Goal: Task Accomplishment & Management: Manage account settings

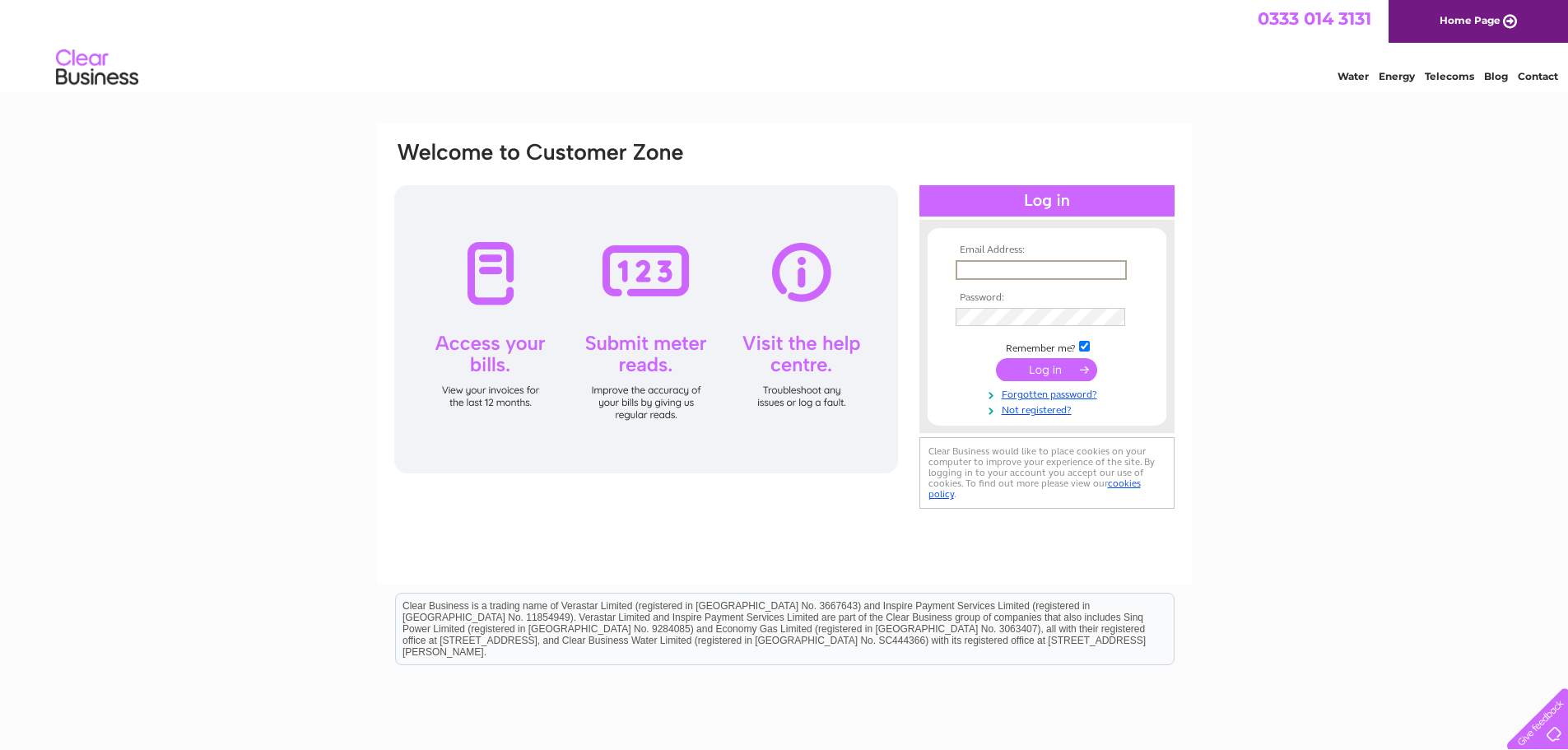
type input "[EMAIL_ADDRESS][DOMAIN_NAME]"
click at [996, 359] on input "submit" at bounding box center [1047, 370] width 102 height 23
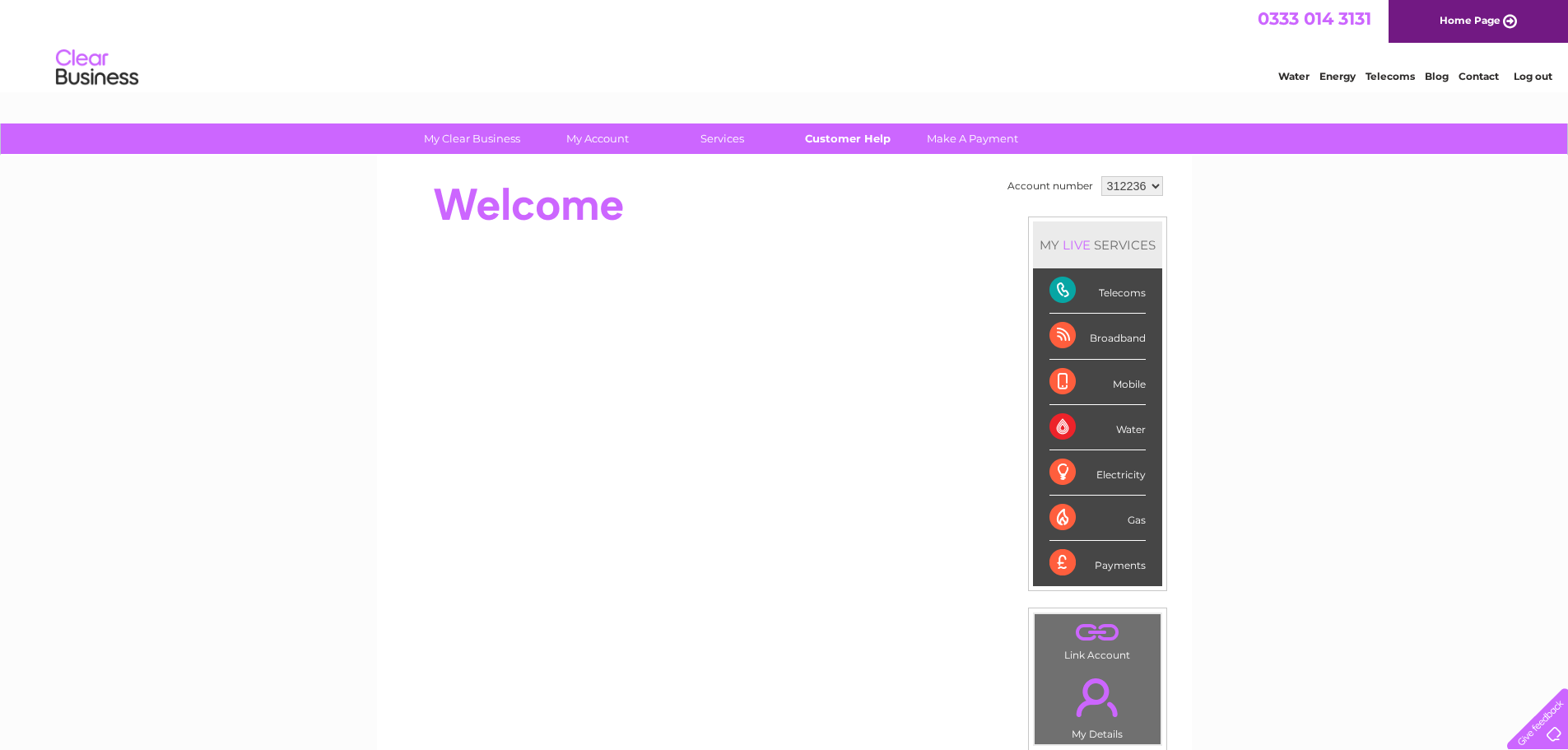
click at [817, 135] on link "Customer Help" at bounding box center [848, 138] width 136 height 30
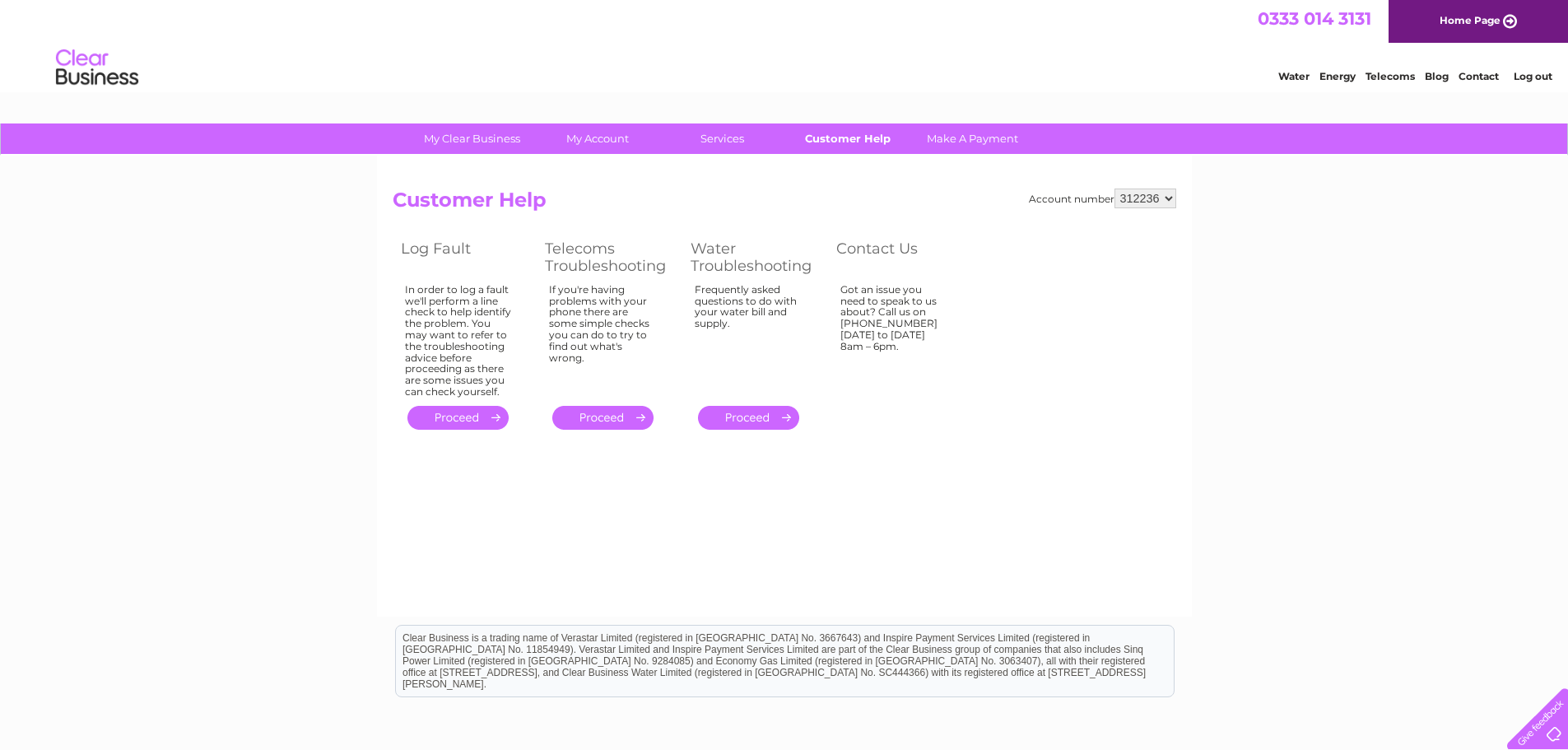
click at [833, 138] on link "Customer Help" at bounding box center [848, 138] width 136 height 30
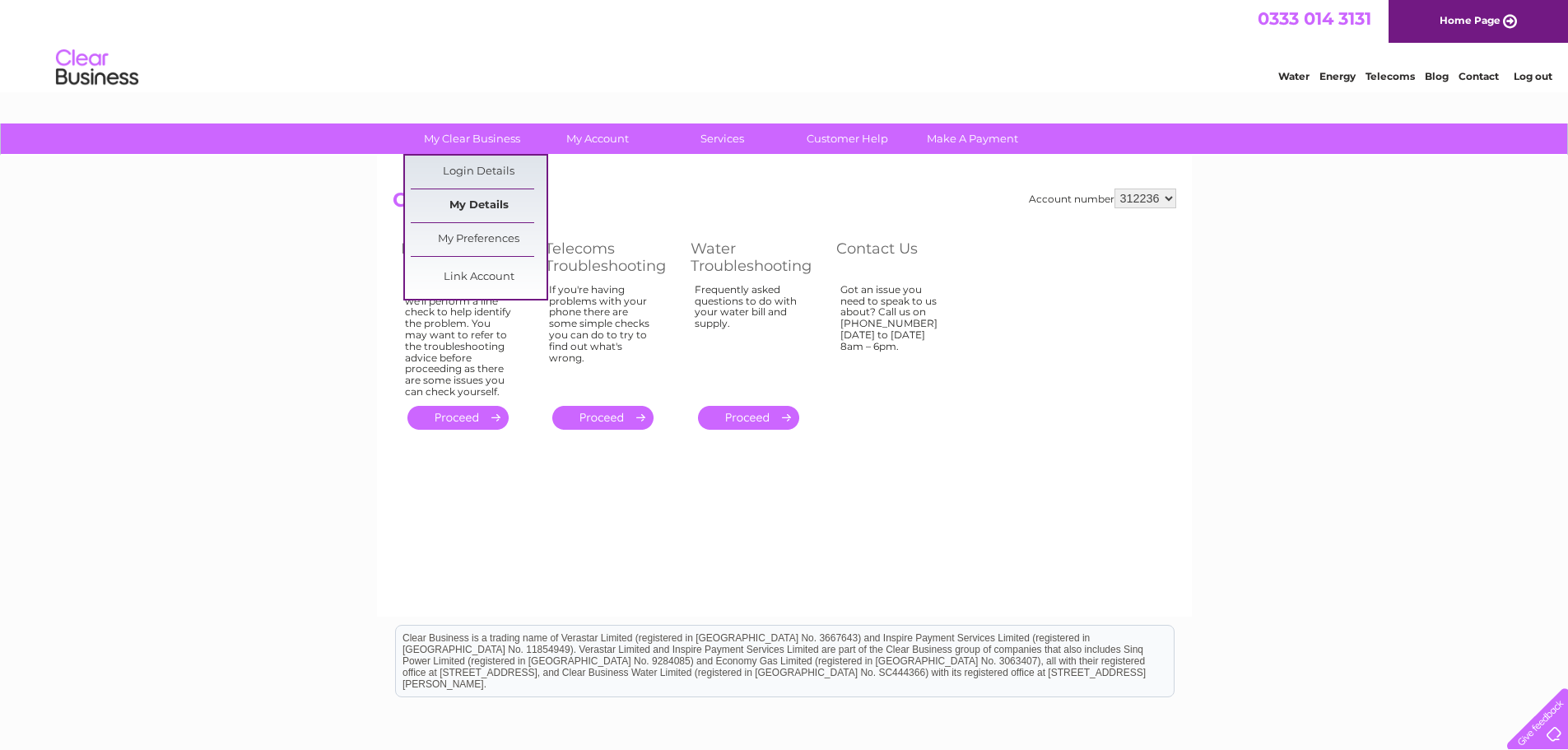
click at [484, 209] on link "My Details" at bounding box center [479, 206] width 136 height 33
